Goal: Find contact information: Find contact information

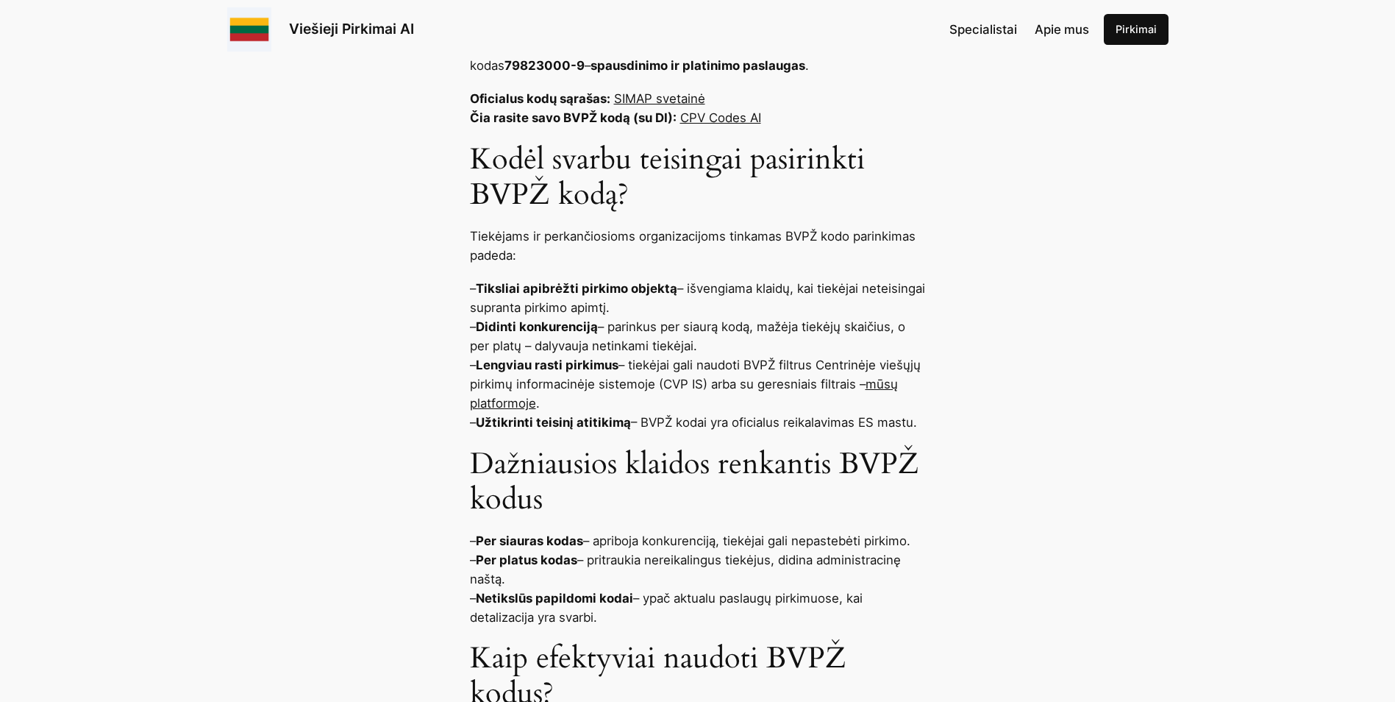
scroll to position [956, 0]
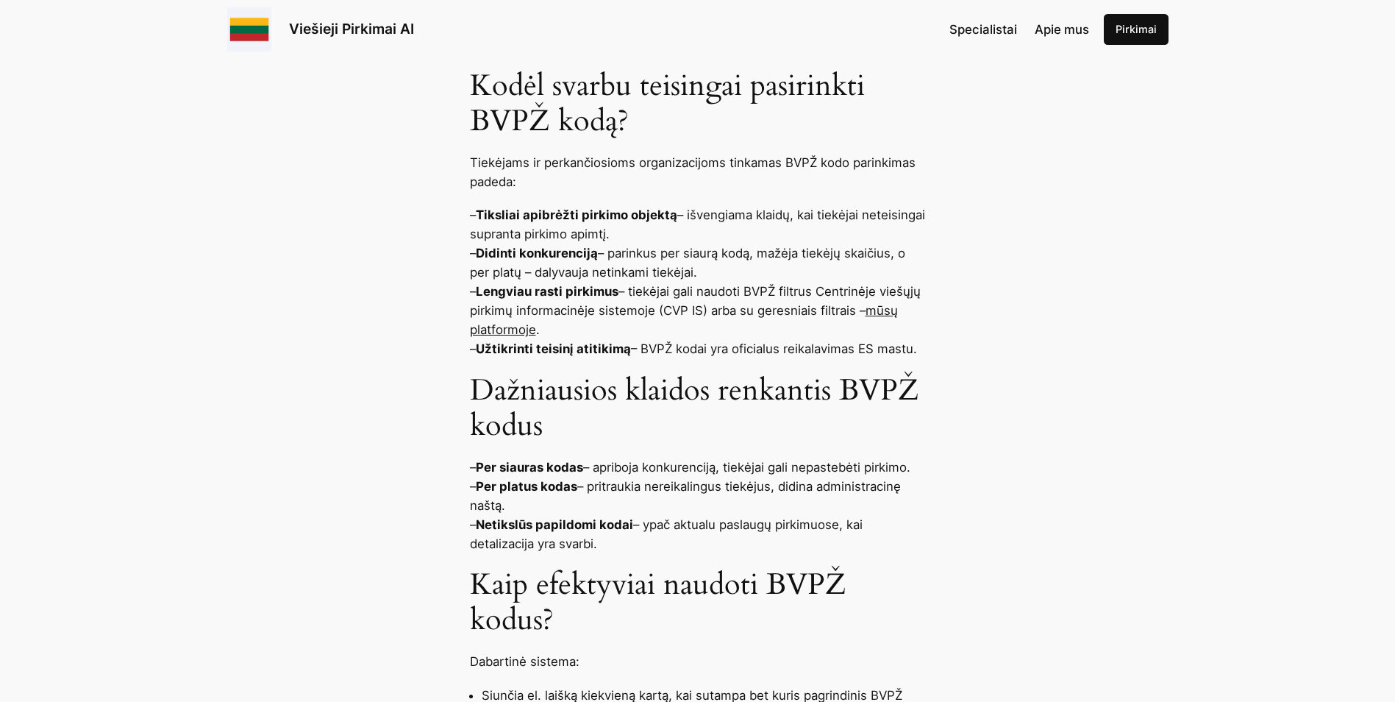
click at [890, 313] on link "mūsų platformoje" at bounding box center [684, 320] width 428 height 34
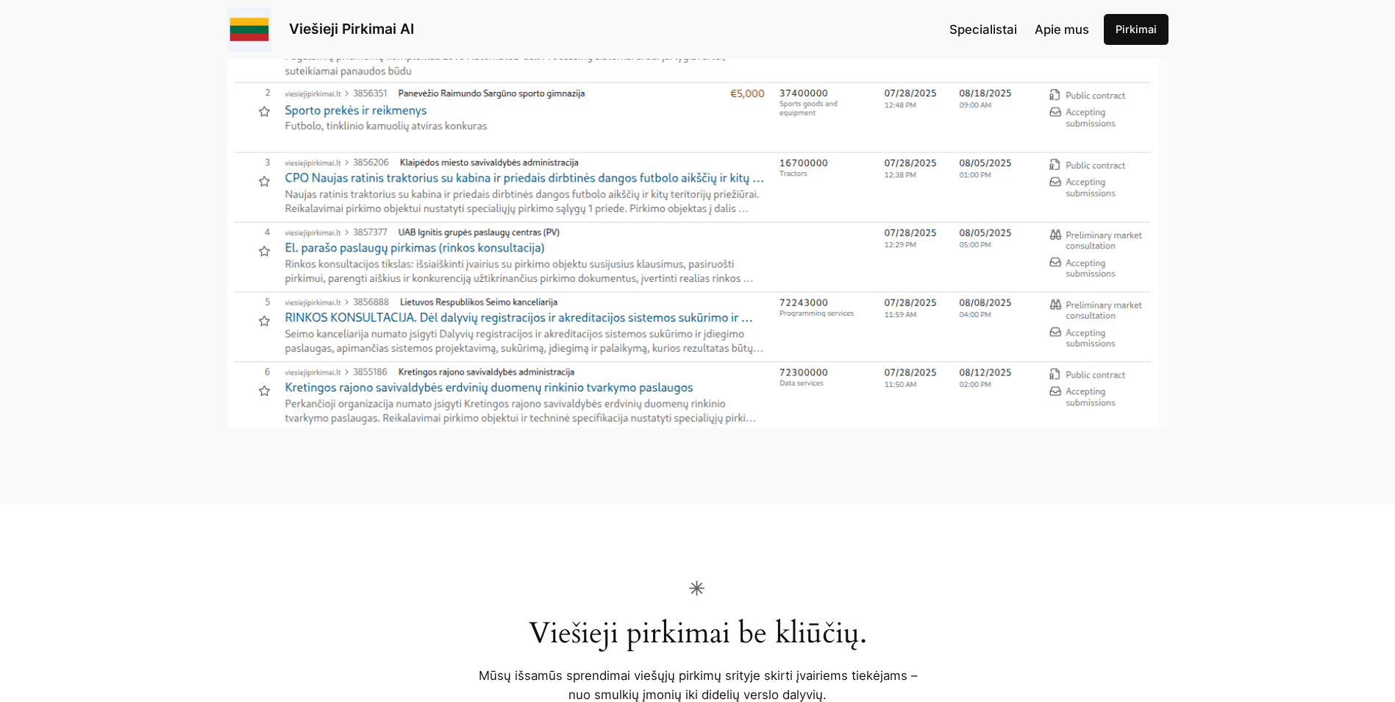
scroll to position [515, 0]
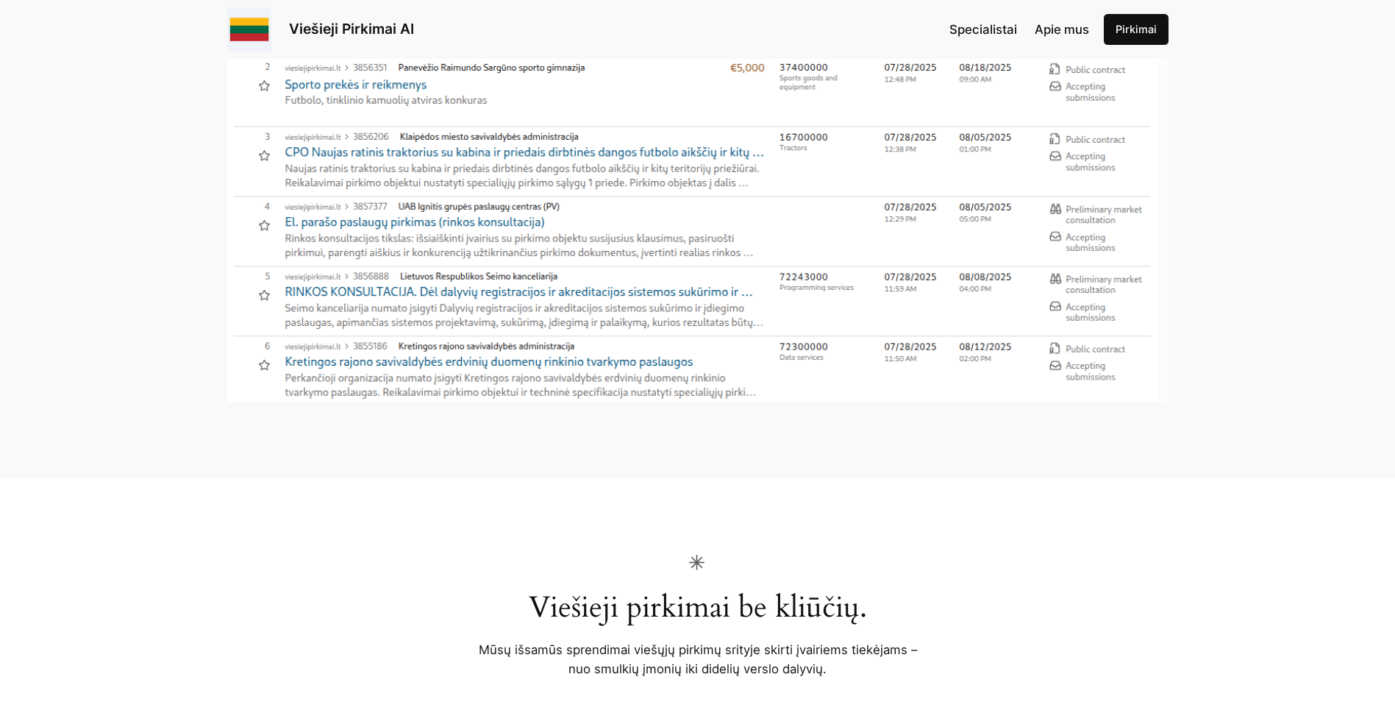
click at [613, 355] on img at bounding box center [698, 124] width 942 height 552
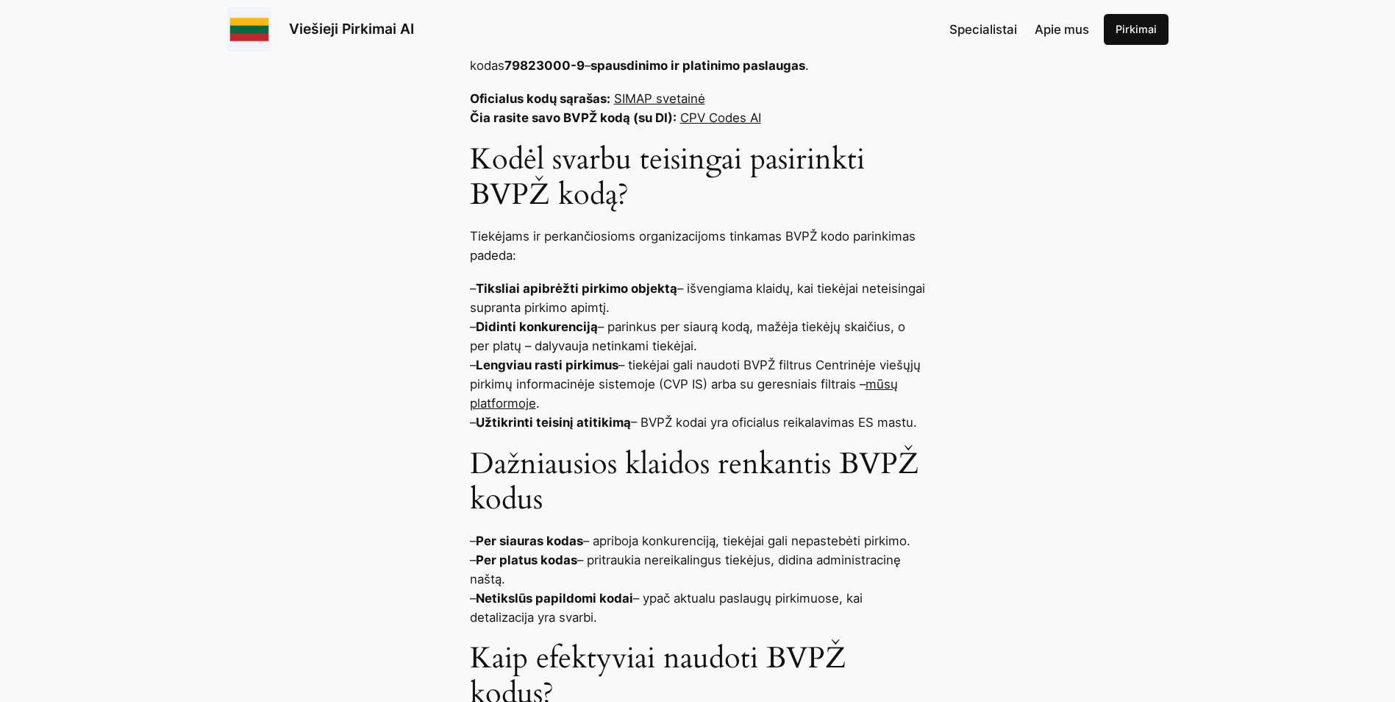
scroll to position [956, 0]
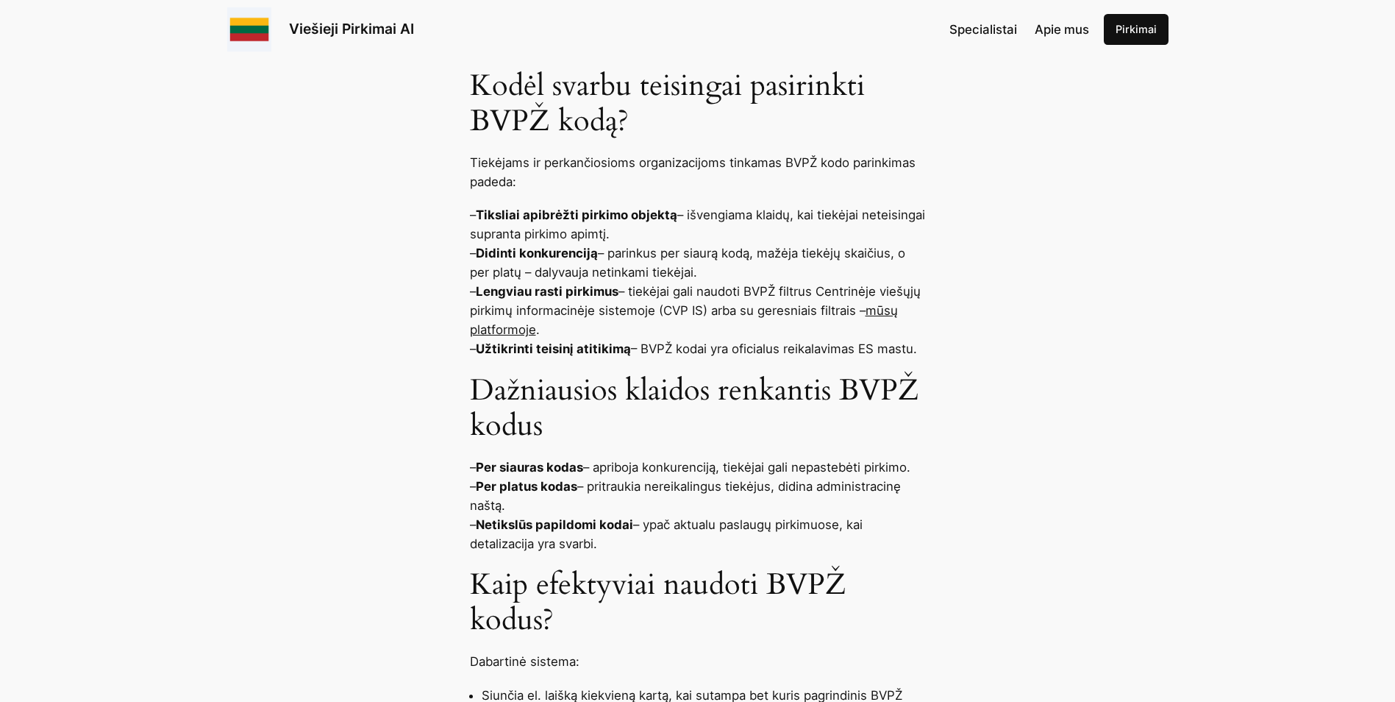
click at [883, 313] on link "mūsų platformoje" at bounding box center [684, 320] width 428 height 34
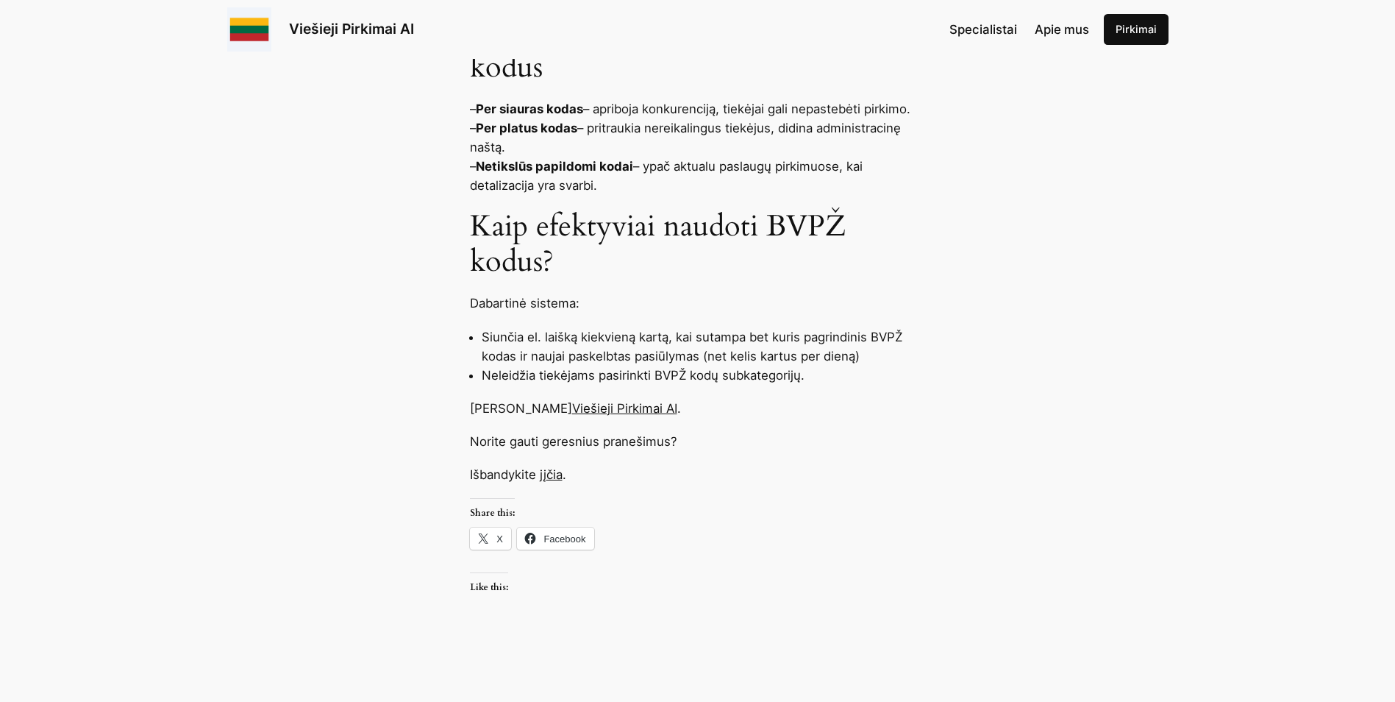
scroll to position [1324, 0]
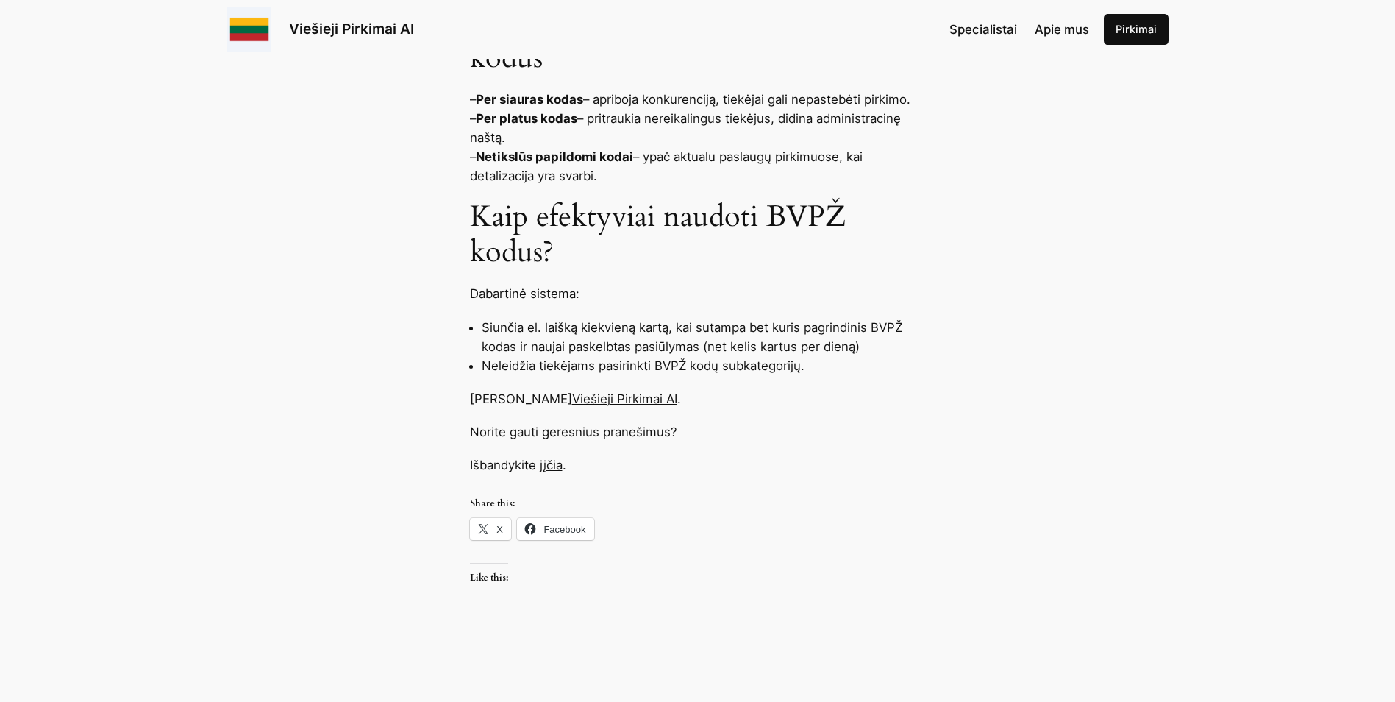
click at [558, 468] on link "čia" at bounding box center [555, 465] width 16 height 15
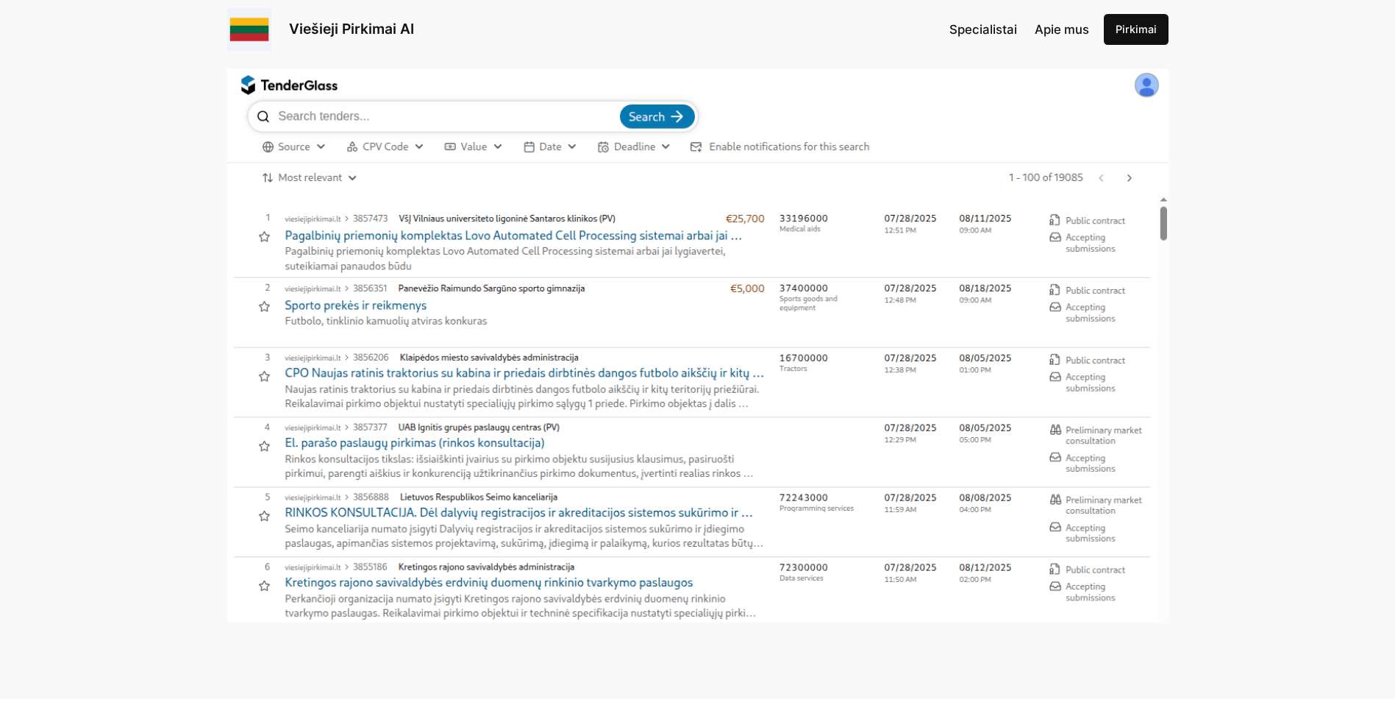
scroll to position [74, 0]
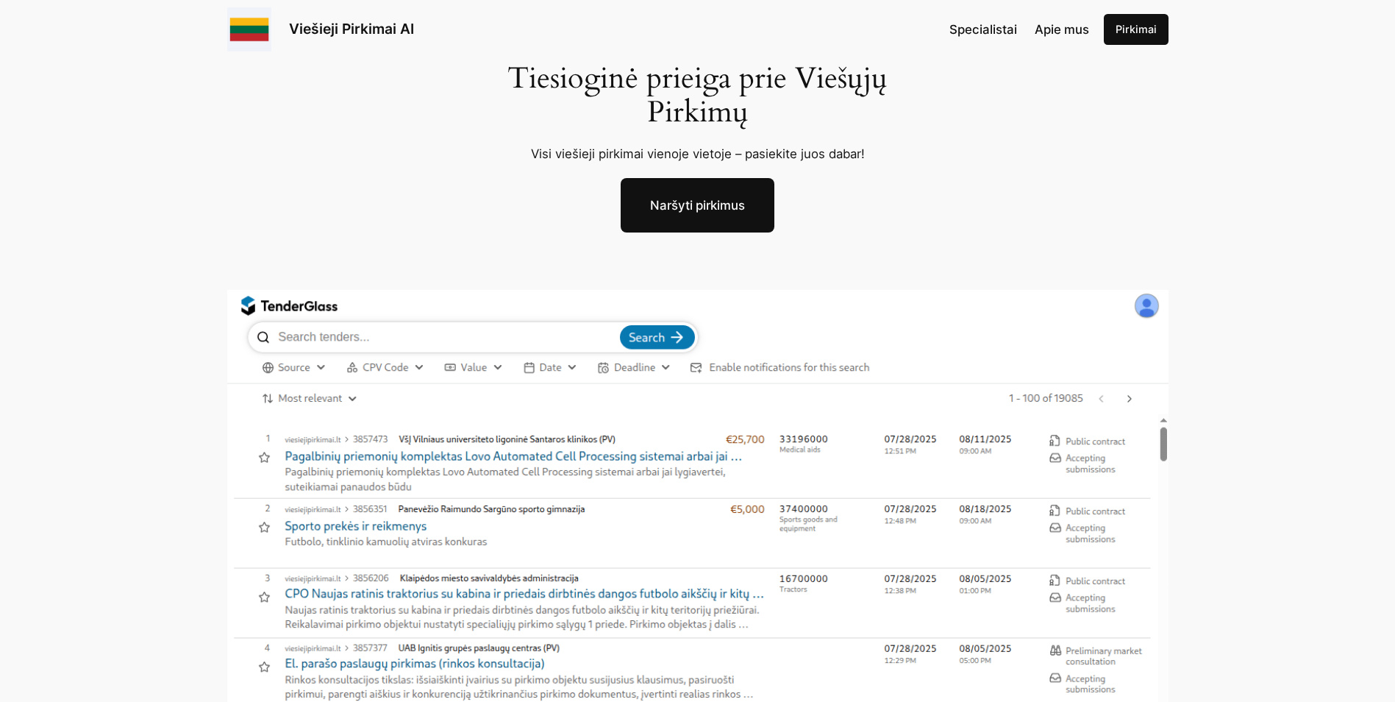
drag, startPoint x: 1253, startPoint y: 23, endPoint x: 1265, endPoint y: 18, distance: 13.5
click at [1254, 29] on div "Viešieji Pirkimai AI Specialistai Apie mus [GEOGRAPHIC_DATA]" at bounding box center [697, 29] width 1395 height 59
